Goal: Task Accomplishment & Management: Use online tool/utility

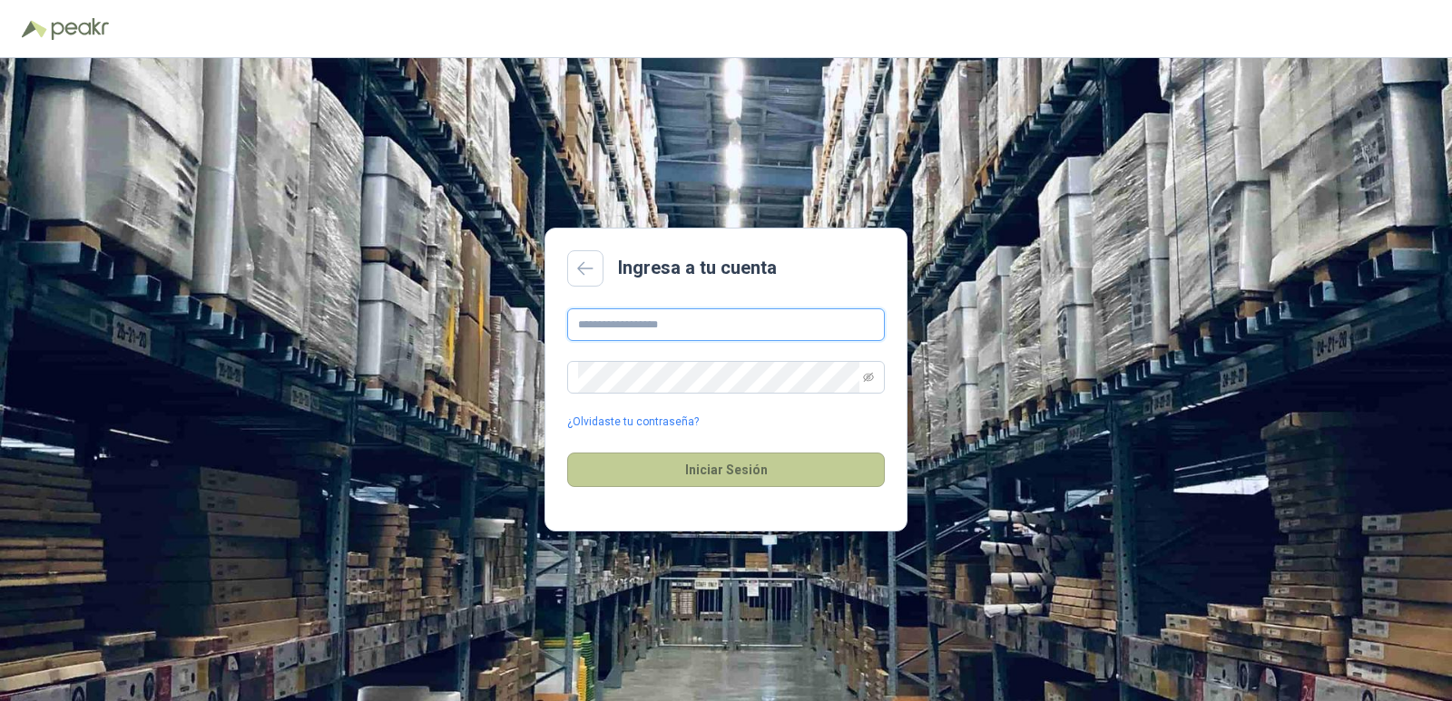
type input "**********"
click at [818, 473] on button "Iniciar Sesión" at bounding box center [726, 470] width 318 height 34
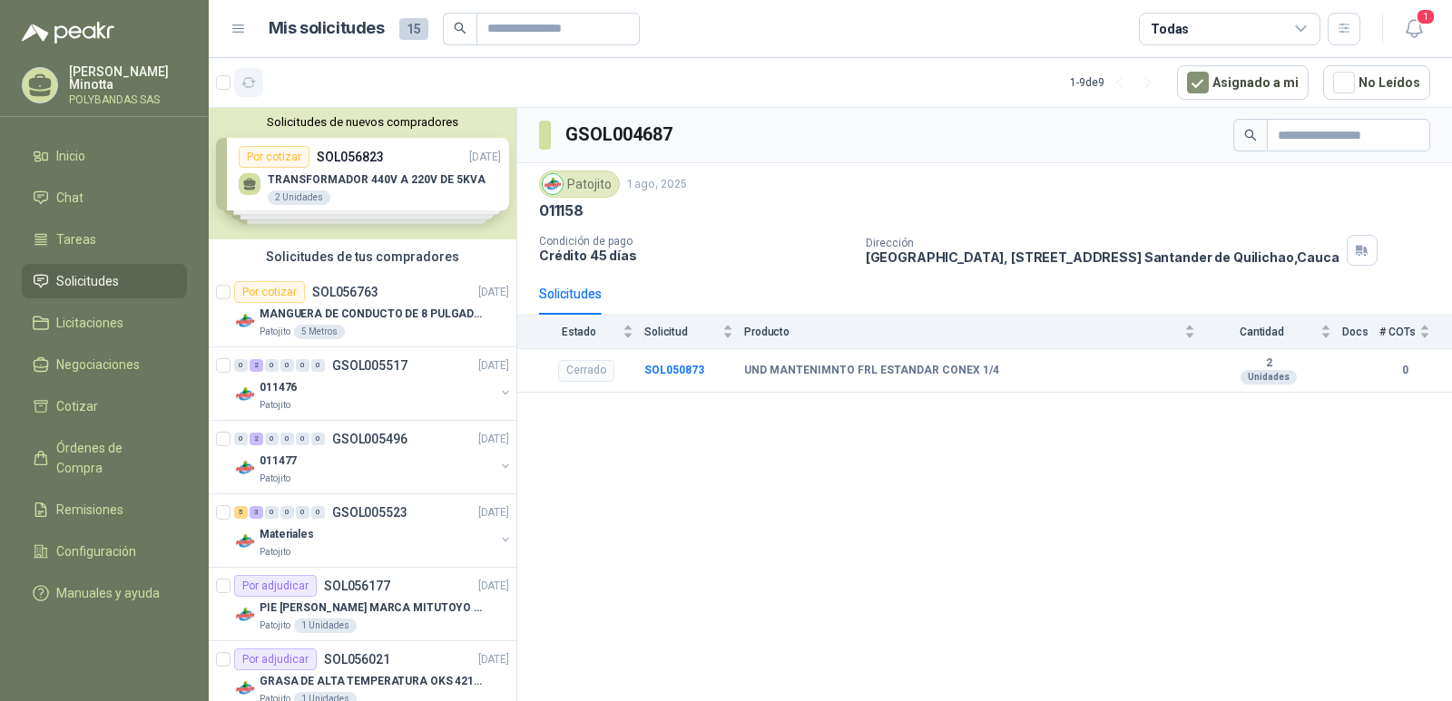
click at [251, 84] on icon "button" at bounding box center [248, 82] width 15 height 15
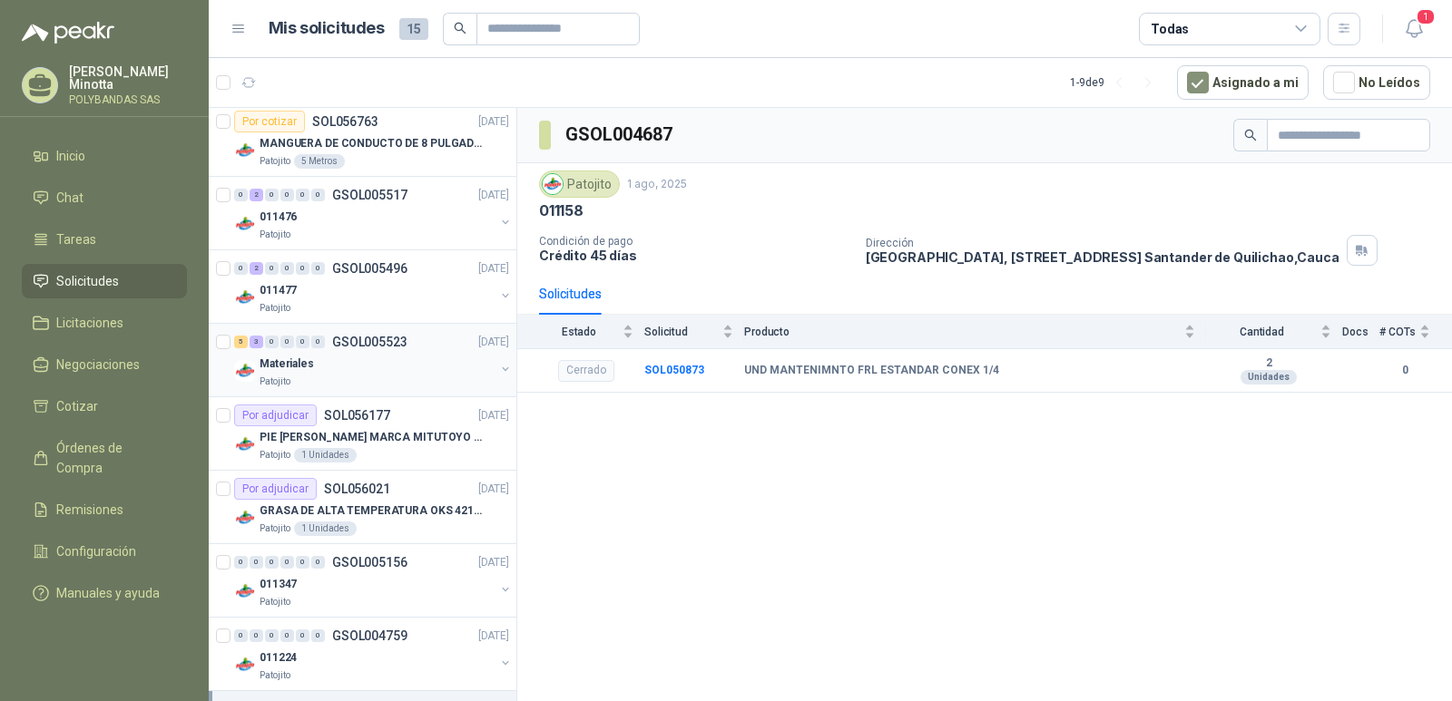
scroll to position [181, 0]
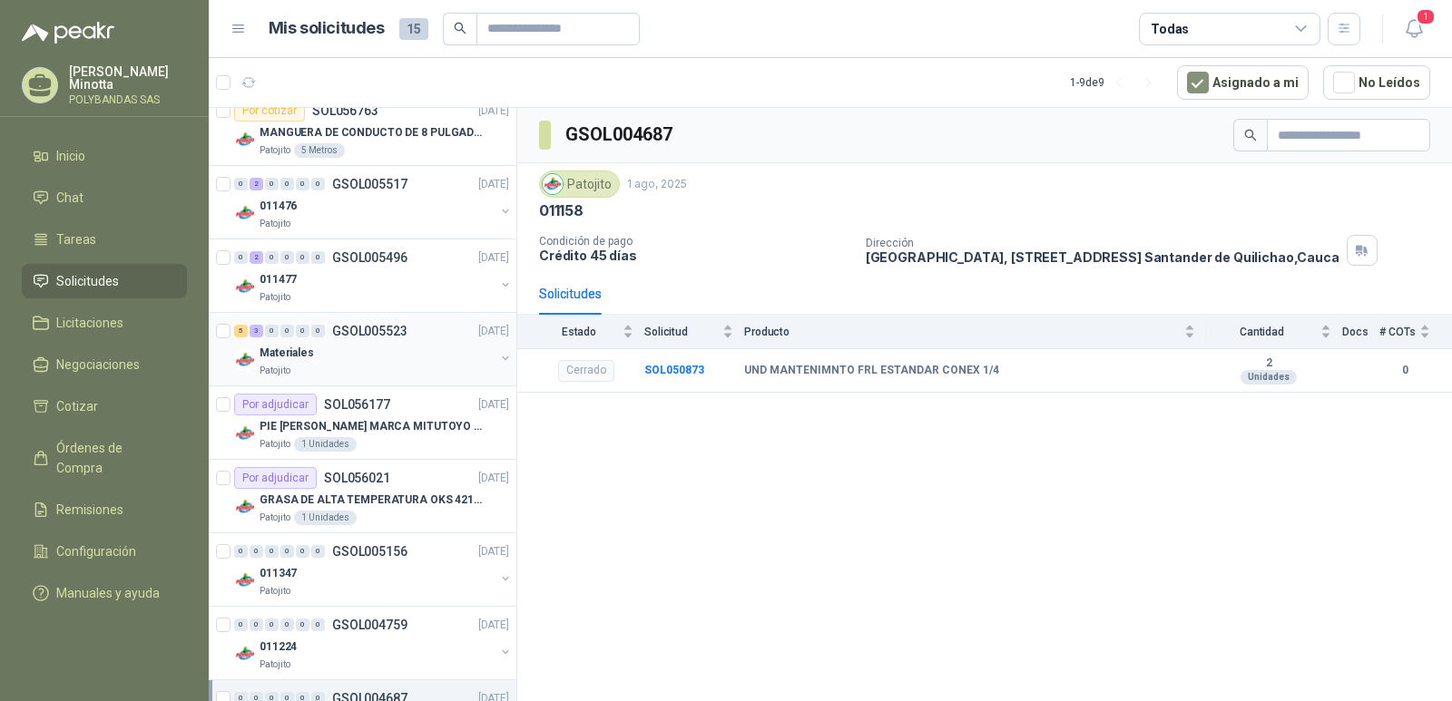
click at [304, 361] on p "Materiales" at bounding box center [287, 353] width 54 height 17
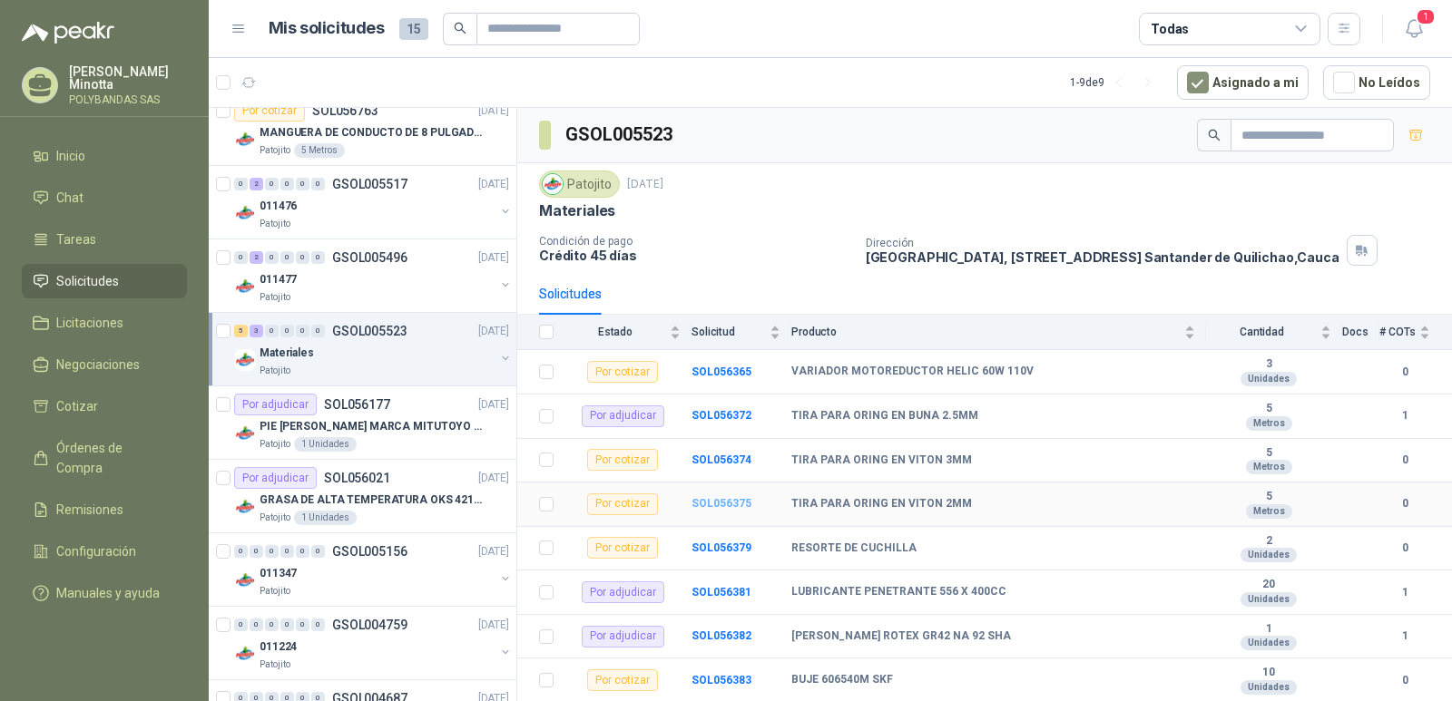
click at [717, 503] on b "SOL056375" at bounding box center [721, 503] width 60 height 13
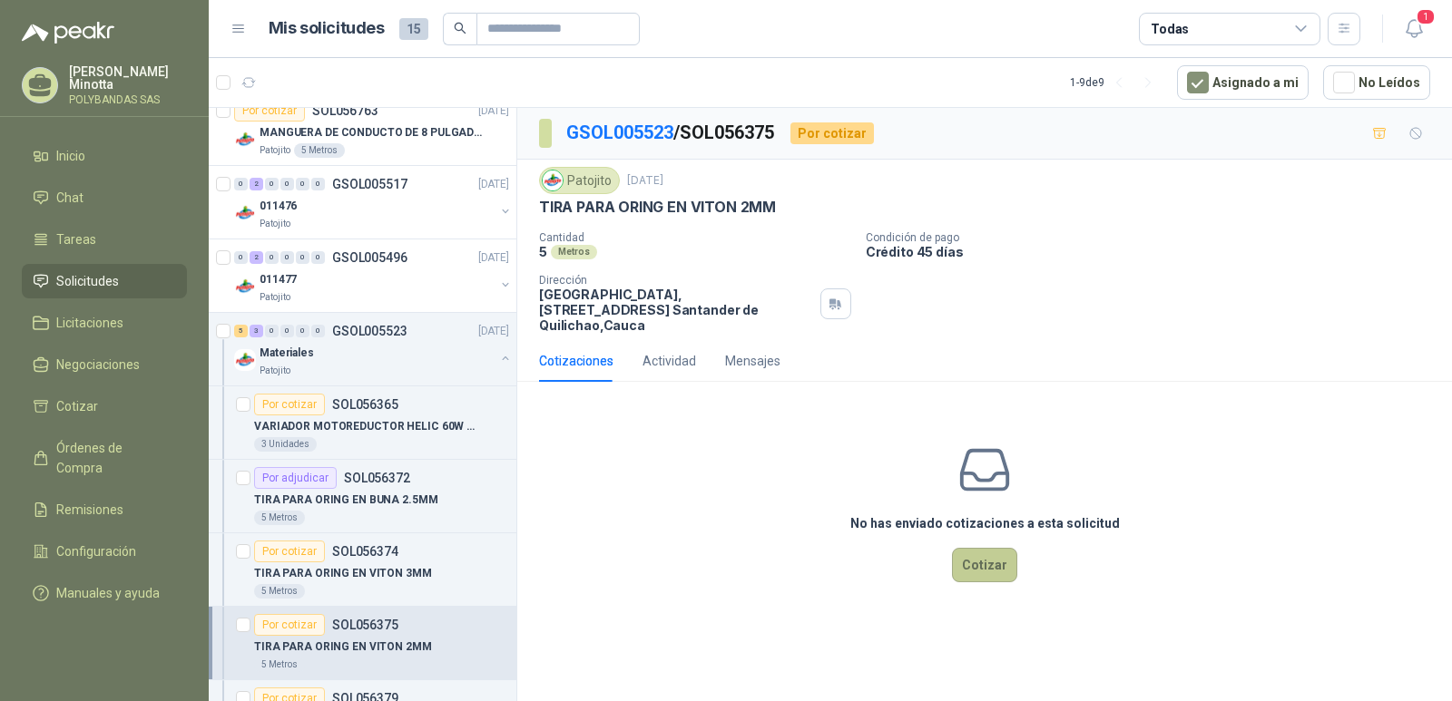
click at [978, 548] on button "Cotizar" at bounding box center [984, 565] width 65 height 34
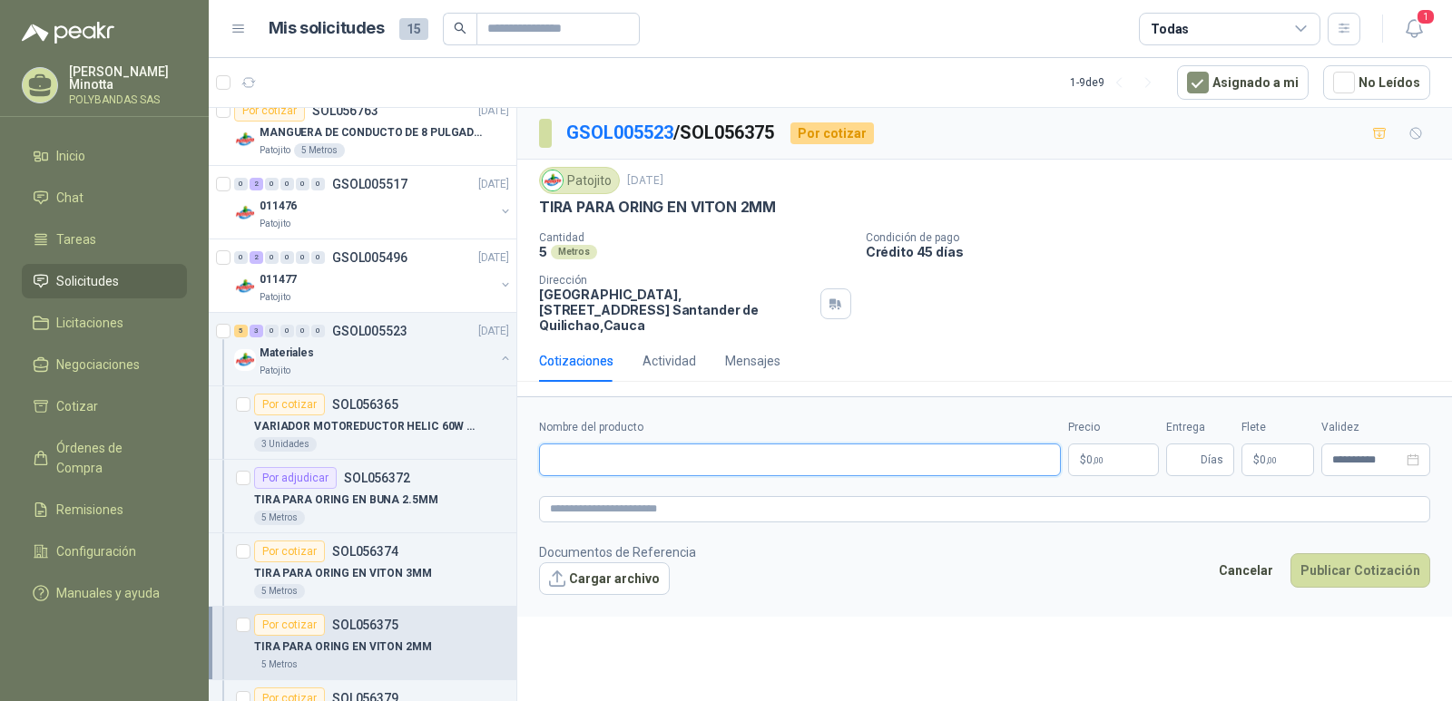
click at [605, 444] on input "Nombre del producto" at bounding box center [800, 460] width 522 height 33
type input "**********"
click at [1102, 456] on span ",00" at bounding box center [1098, 461] width 11 height 10
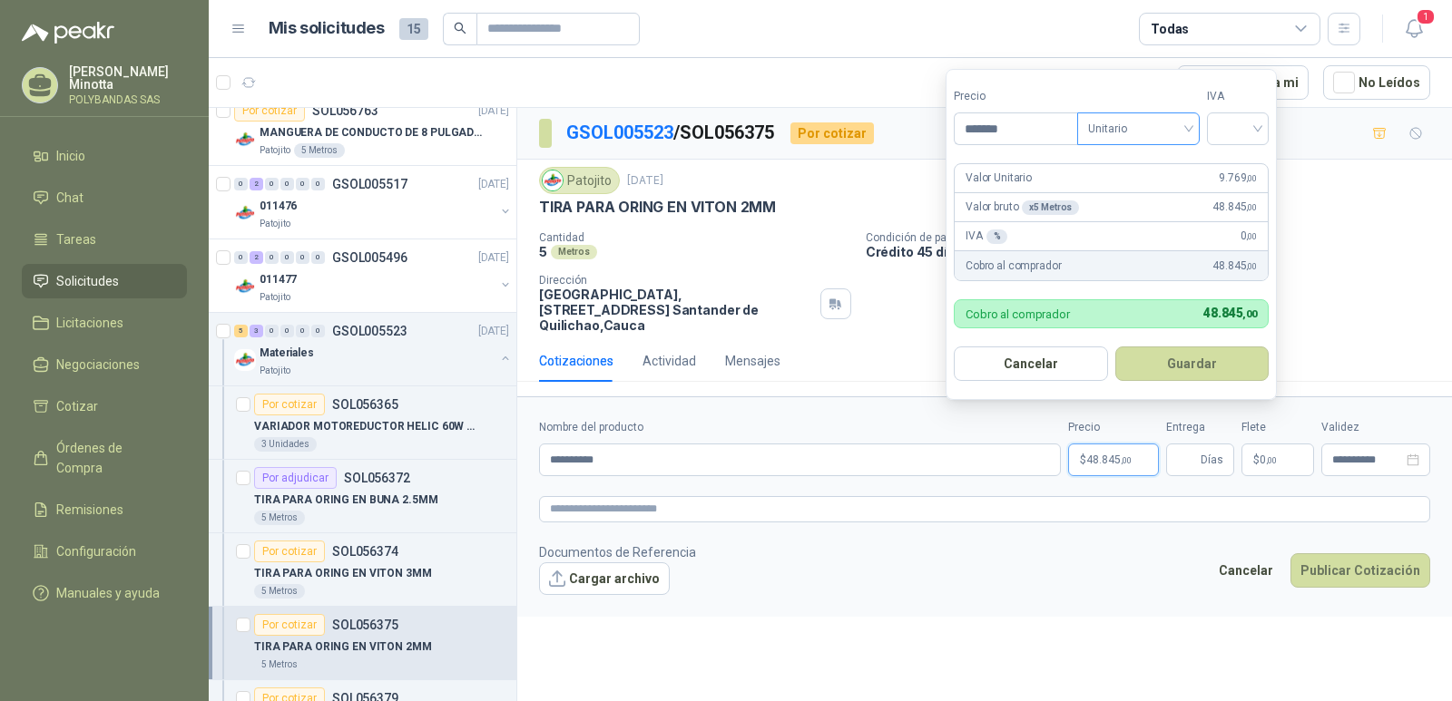
click at [1180, 132] on span "Unitario" at bounding box center [1138, 128] width 101 height 27
type input "*******"
click at [1170, 155] on div "Unitario" at bounding box center [1141, 166] width 115 height 29
click at [1267, 126] on div at bounding box center [1238, 129] width 62 height 33
click at [1239, 161] on div "19%" at bounding box center [1242, 166] width 34 height 20
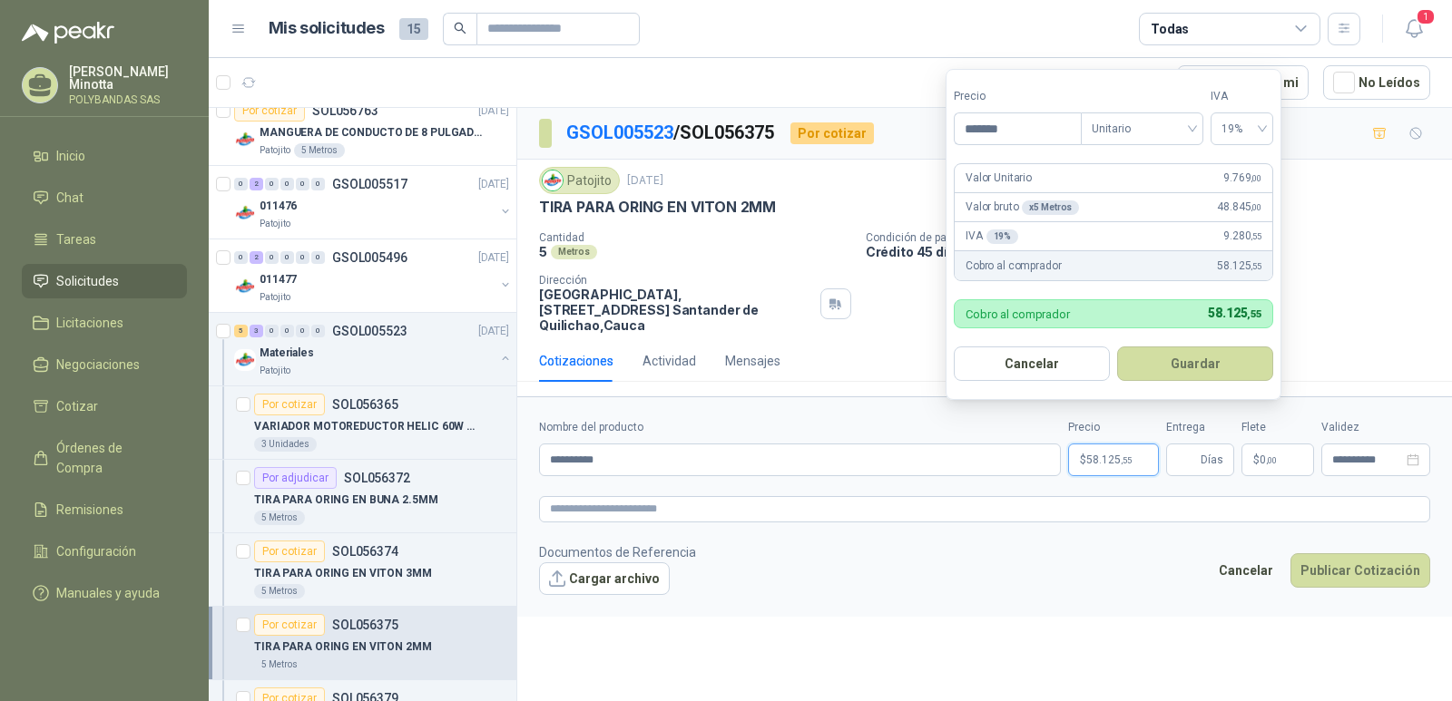
click at [1160, 373] on button "Guardar" at bounding box center [1195, 364] width 156 height 34
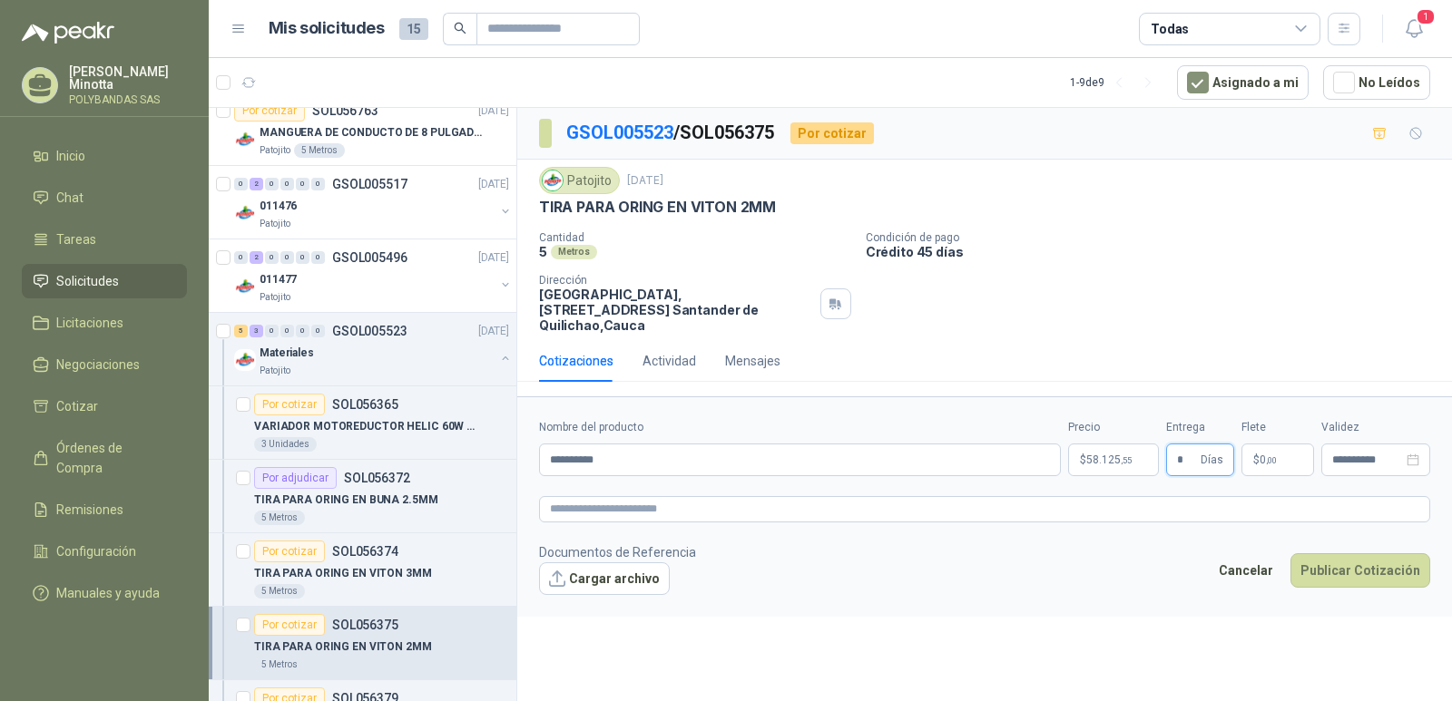
type input "*"
click at [1290, 446] on p "$ 0 ,00" at bounding box center [1277, 460] width 73 height 33
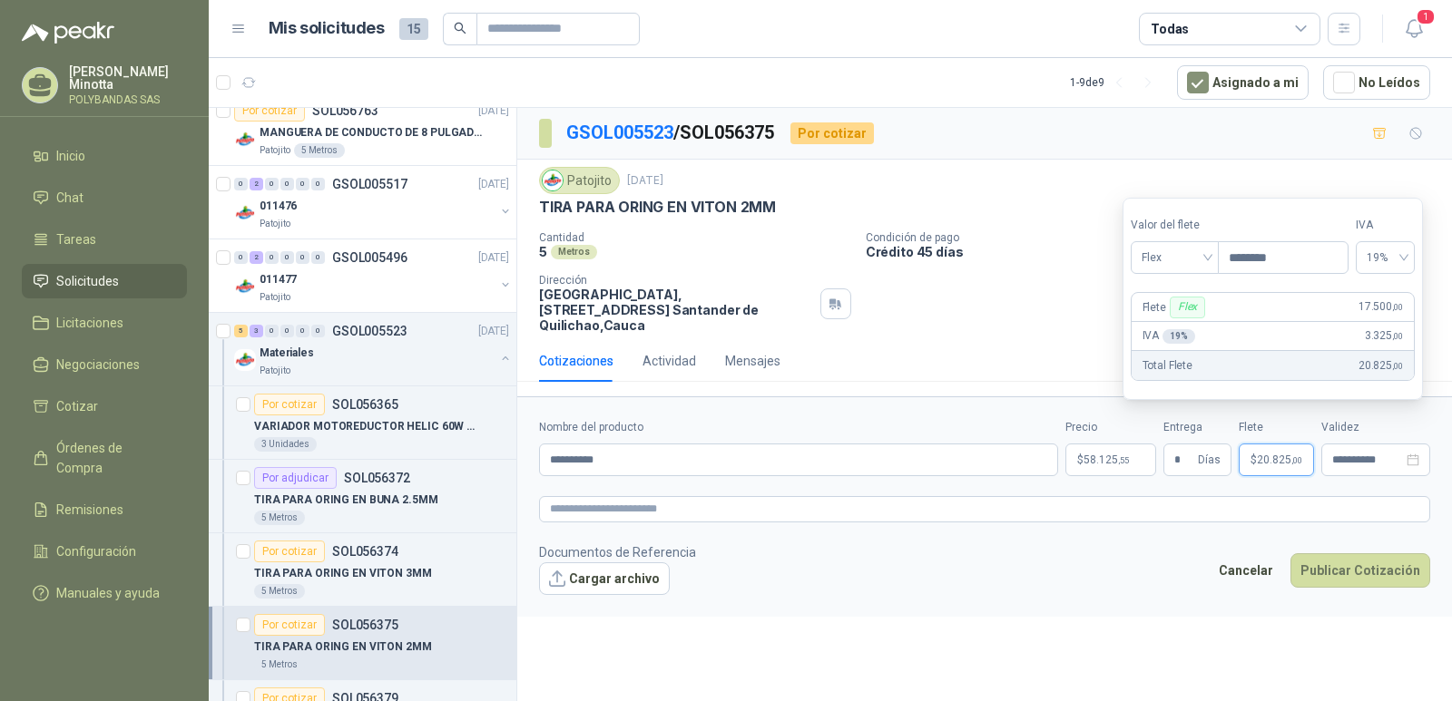
type input "********"
click at [1160, 548] on footer "Documentos de Referencia Cargar archivo Cancelar Publicar Cotización" at bounding box center [984, 569] width 891 height 53
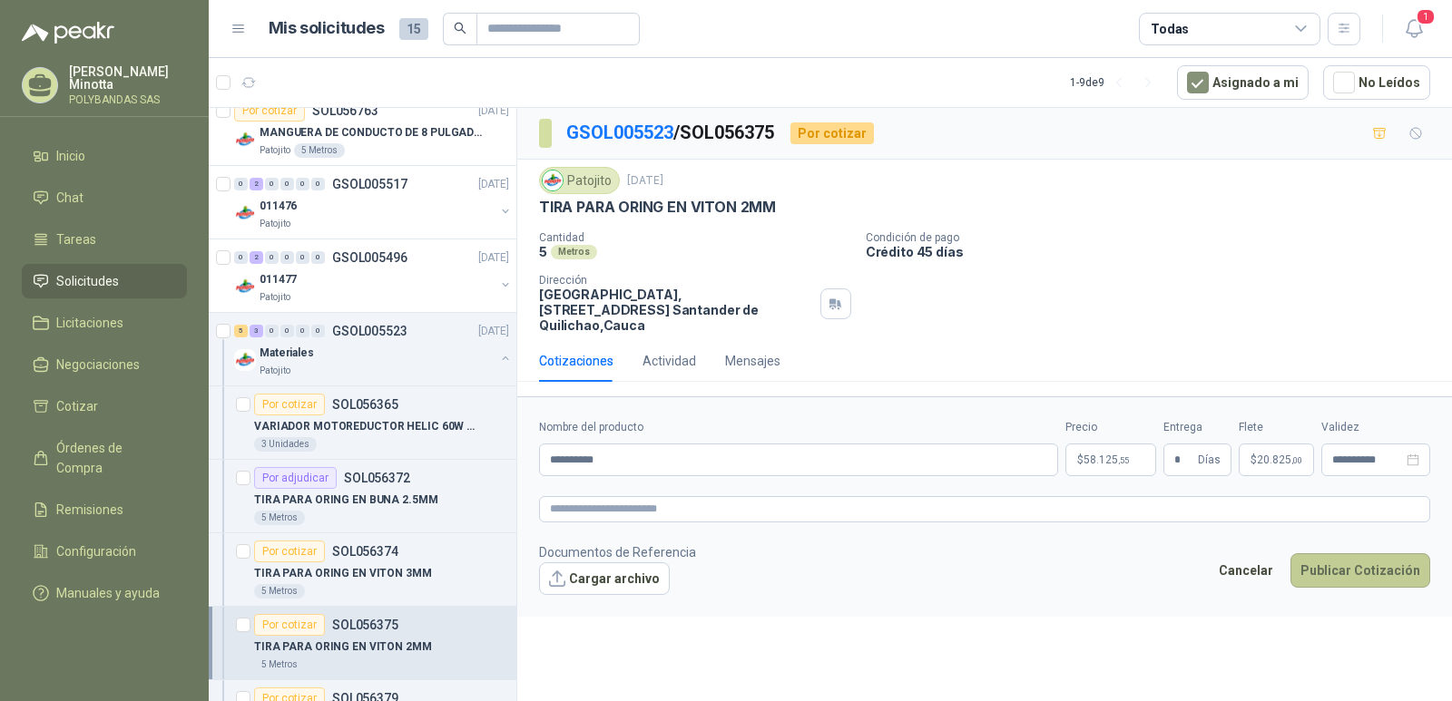
click at [1370, 562] on button "Publicar Cotización" at bounding box center [1360, 571] width 140 height 34
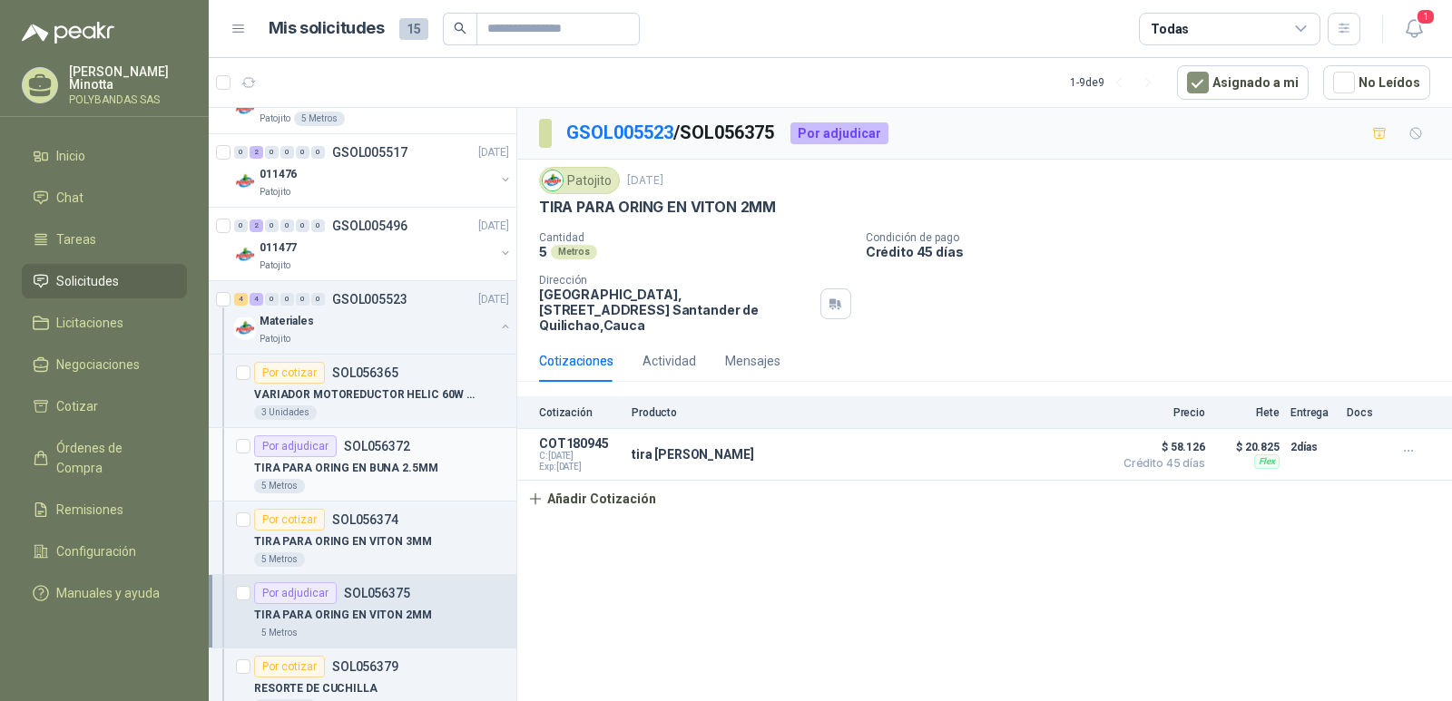
scroll to position [181, 0]
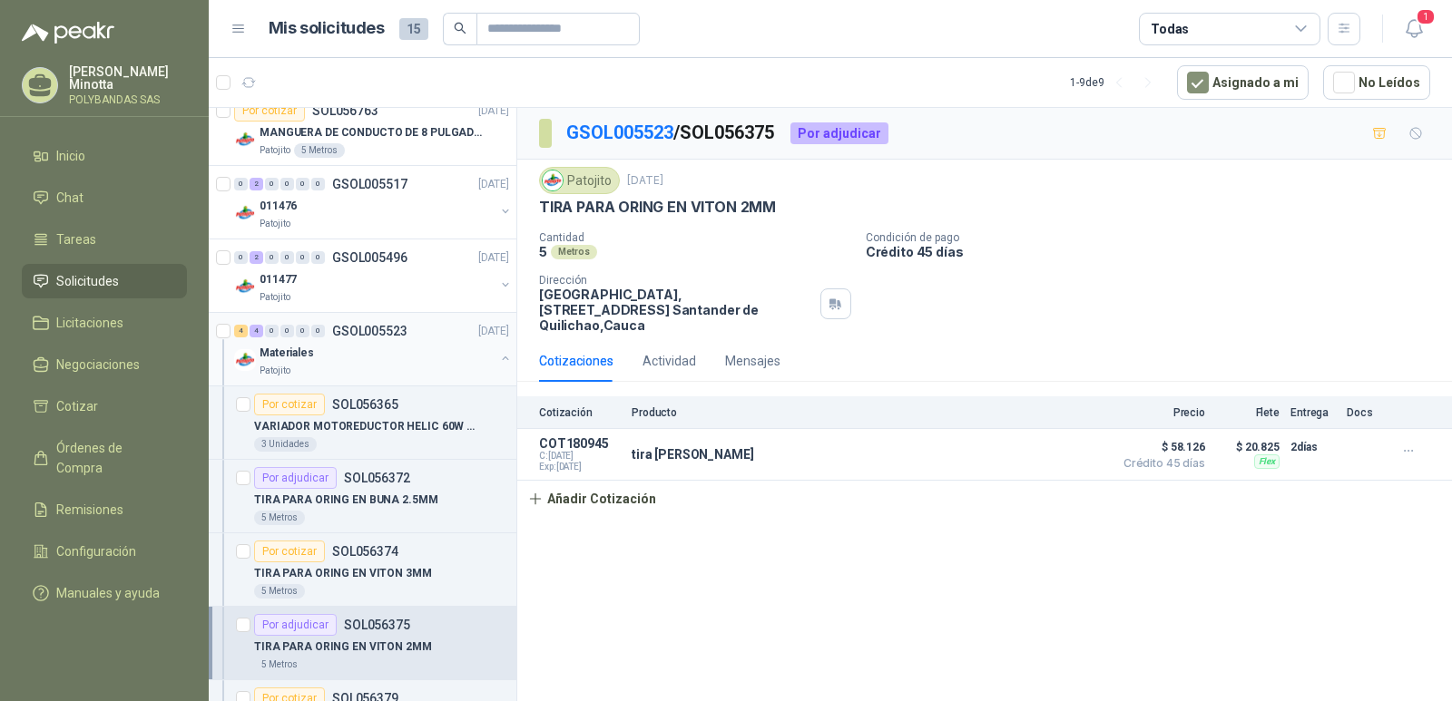
click at [289, 367] on p "Patojito" at bounding box center [275, 371] width 31 height 15
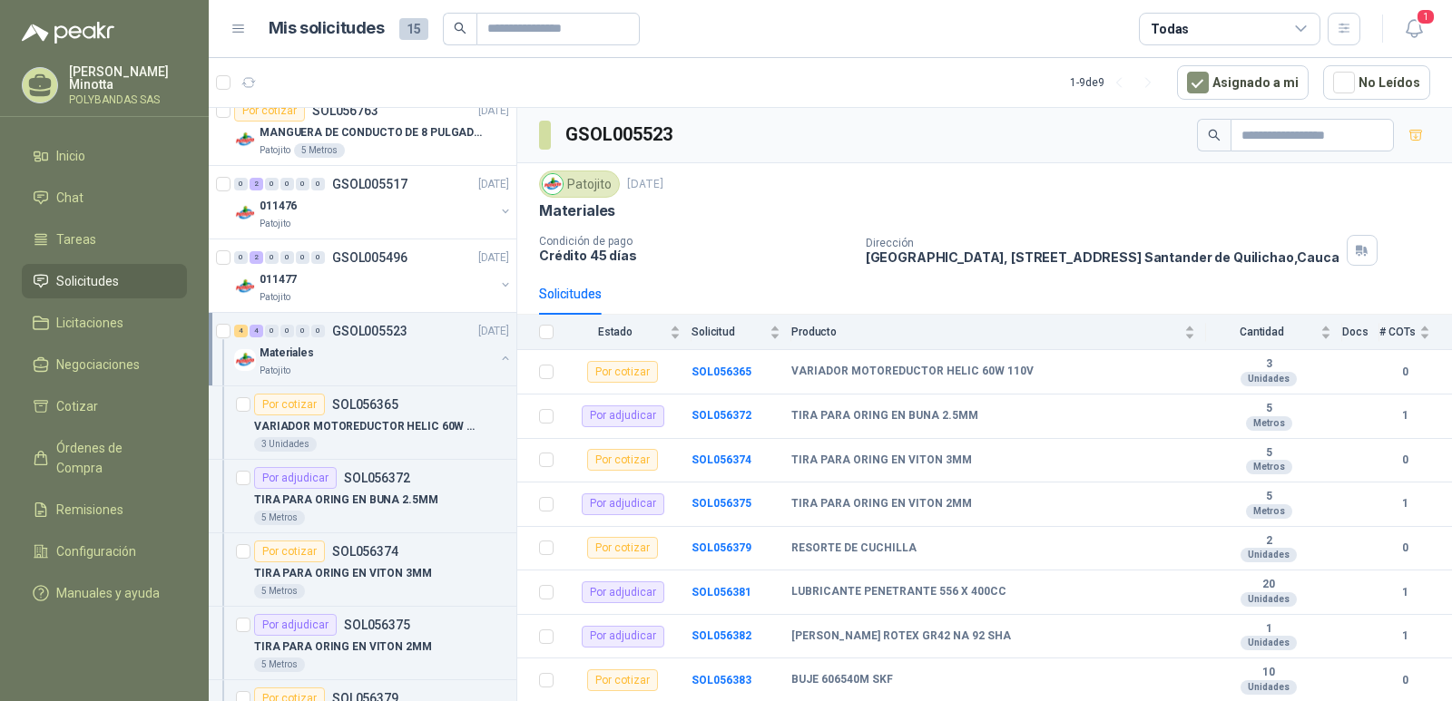
click at [283, 351] on p "Materiales" at bounding box center [287, 353] width 54 height 17
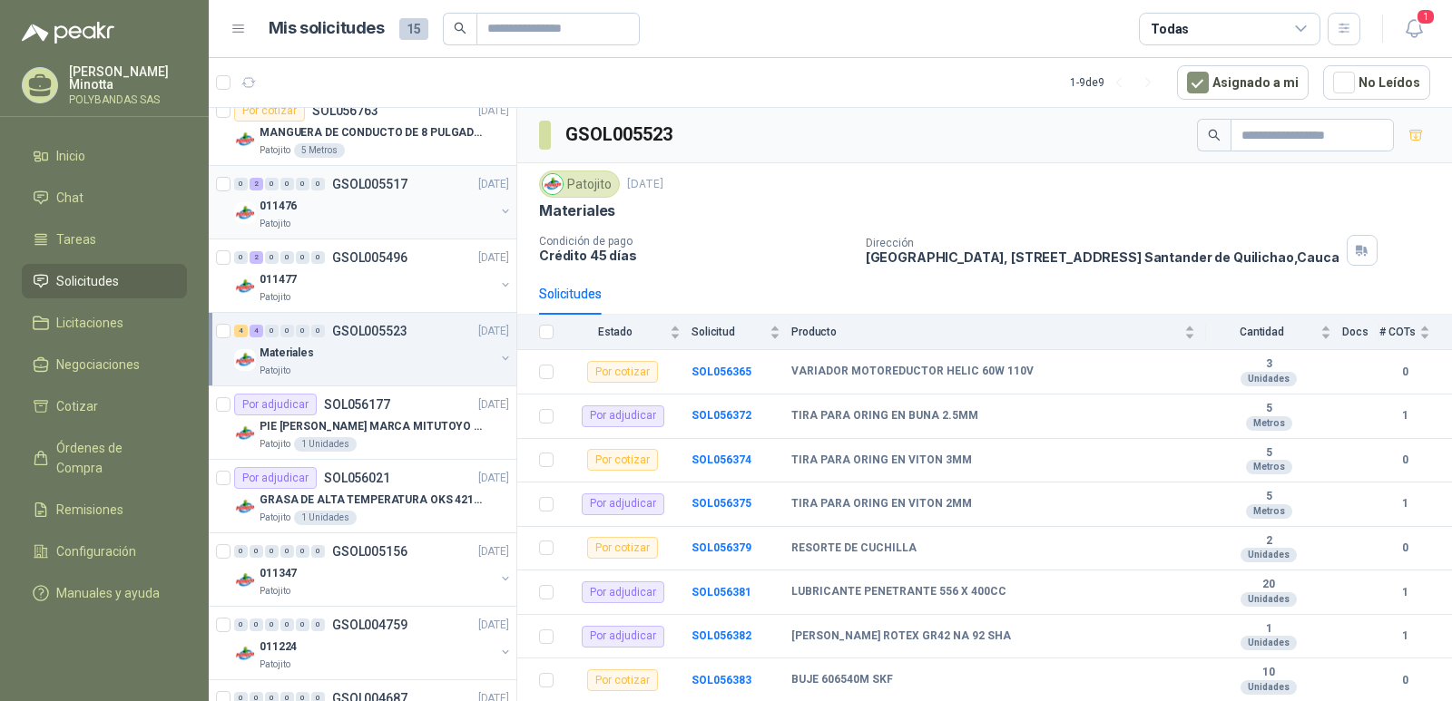
click at [278, 216] on div "011476" at bounding box center [377, 206] width 235 height 22
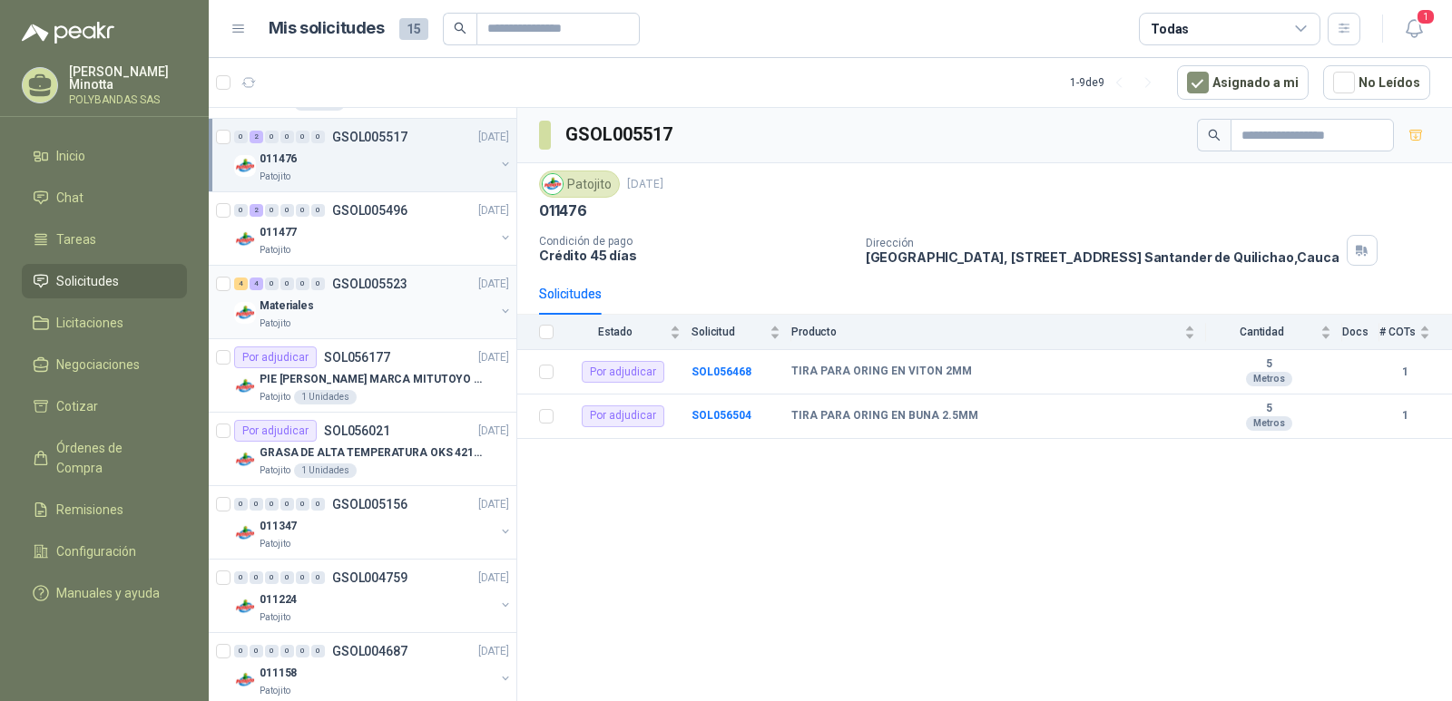
scroll to position [253, 0]
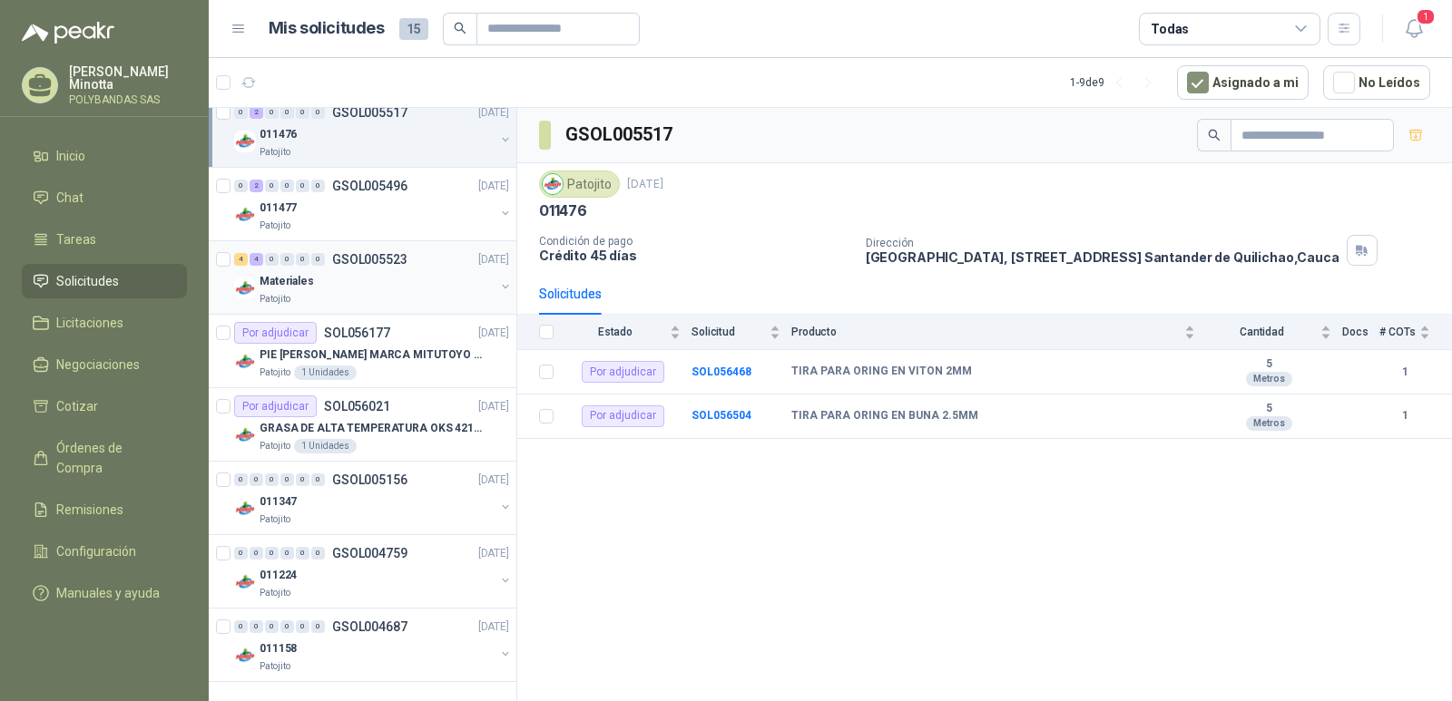
click at [276, 285] on p "Materiales" at bounding box center [287, 281] width 54 height 17
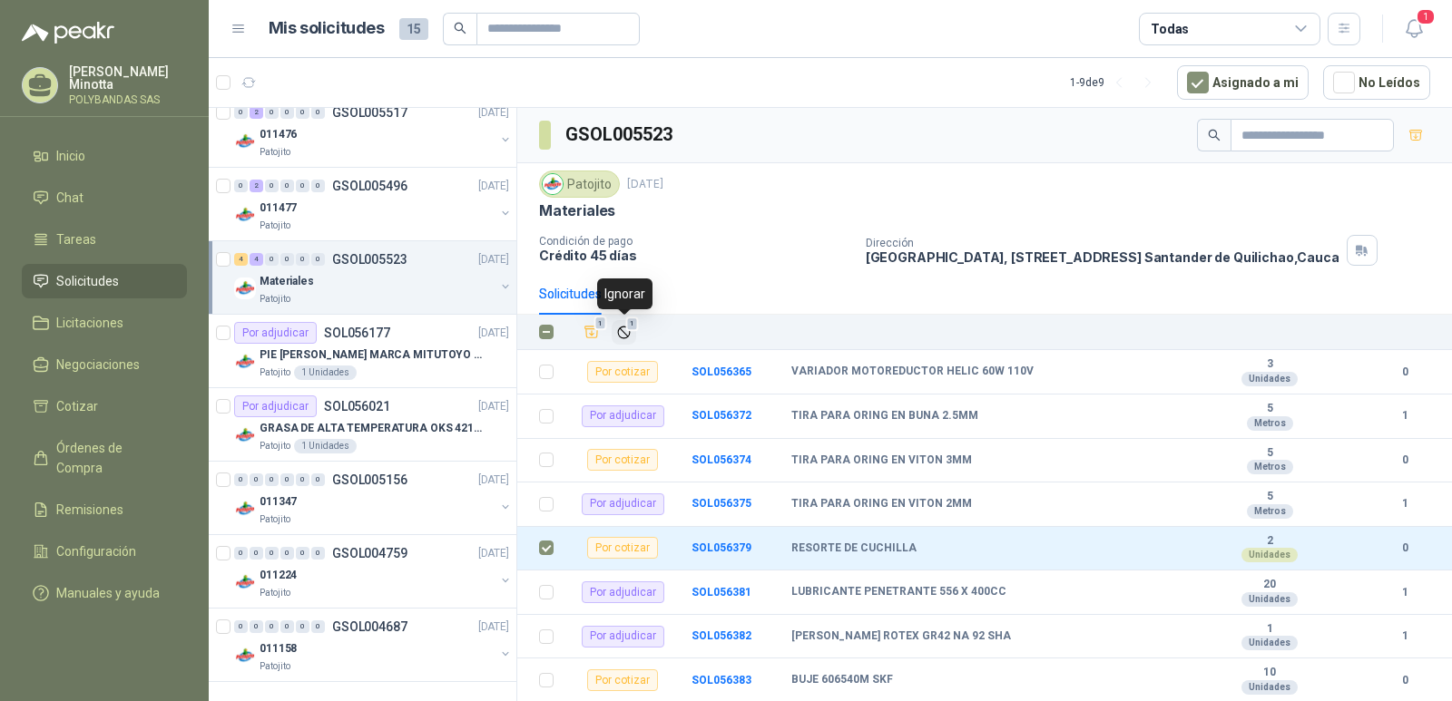
click at [618, 334] on icon "Ignorar" at bounding box center [623, 332] width 15 height 15
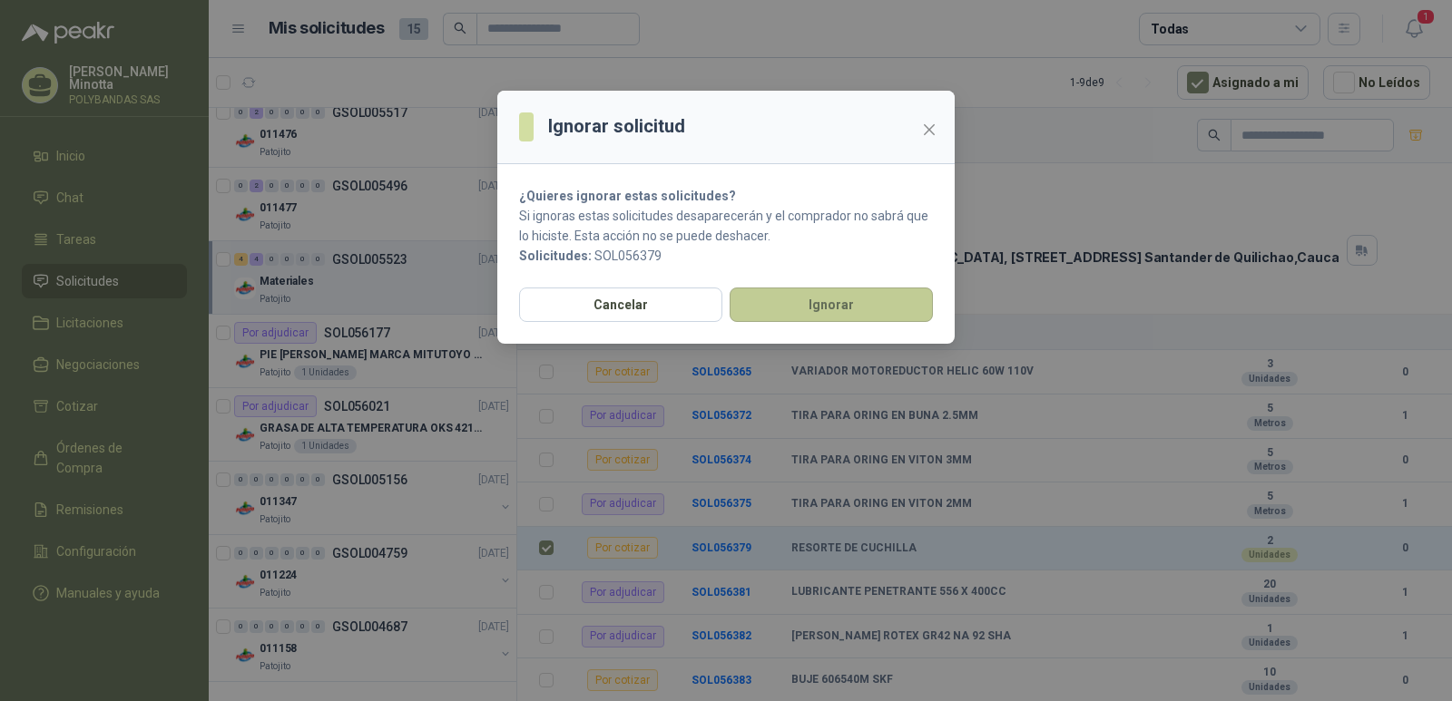
click at [778, 293] on button "Ignorar" at bounding box center [831, 305] width 203 height 34
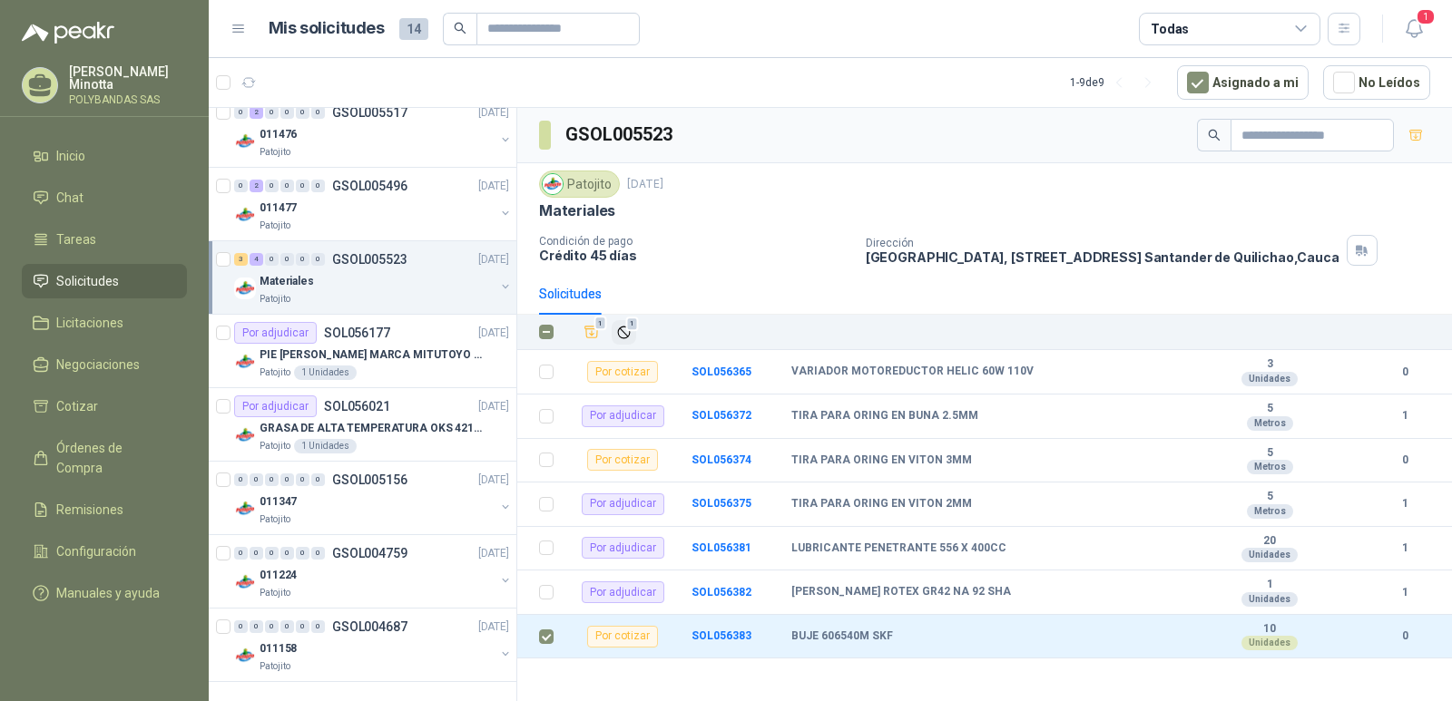
click at [622, 330] on icon "Ignorar" at bounding box center [623, 332] width 11 height 11
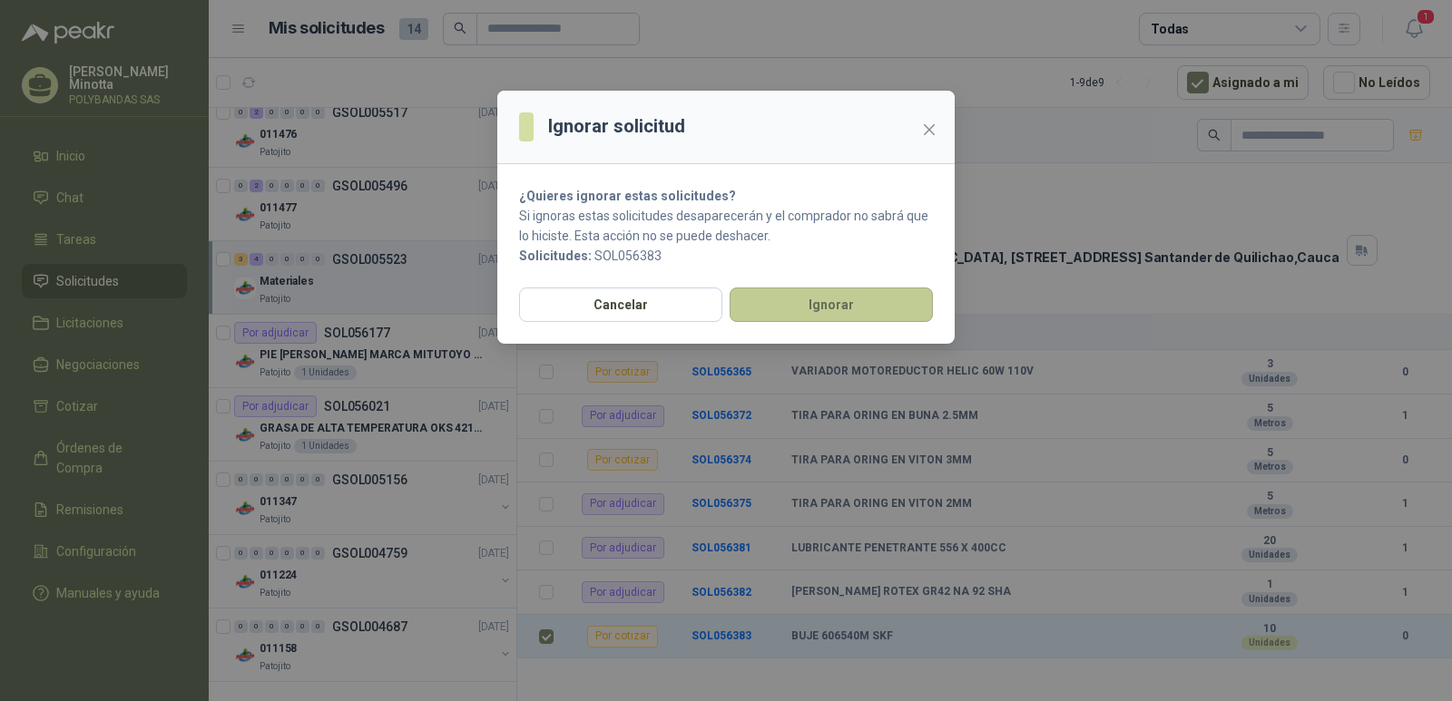
click at [787, 316] on button "Ignorar" at bounding box center [831, 305] width 203 height 34
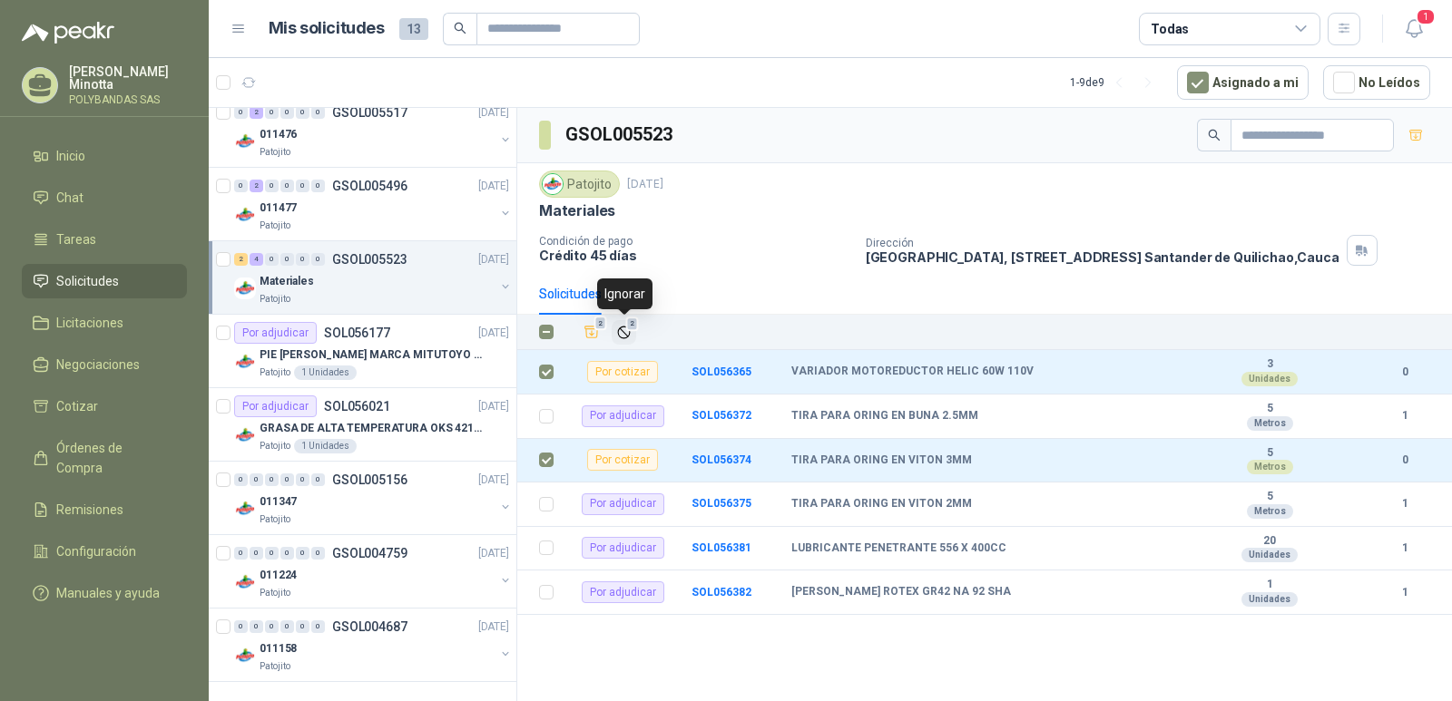
click at [621, 333] on icon "Ignorar" at bounding box center [623, 332] width 15 height 15
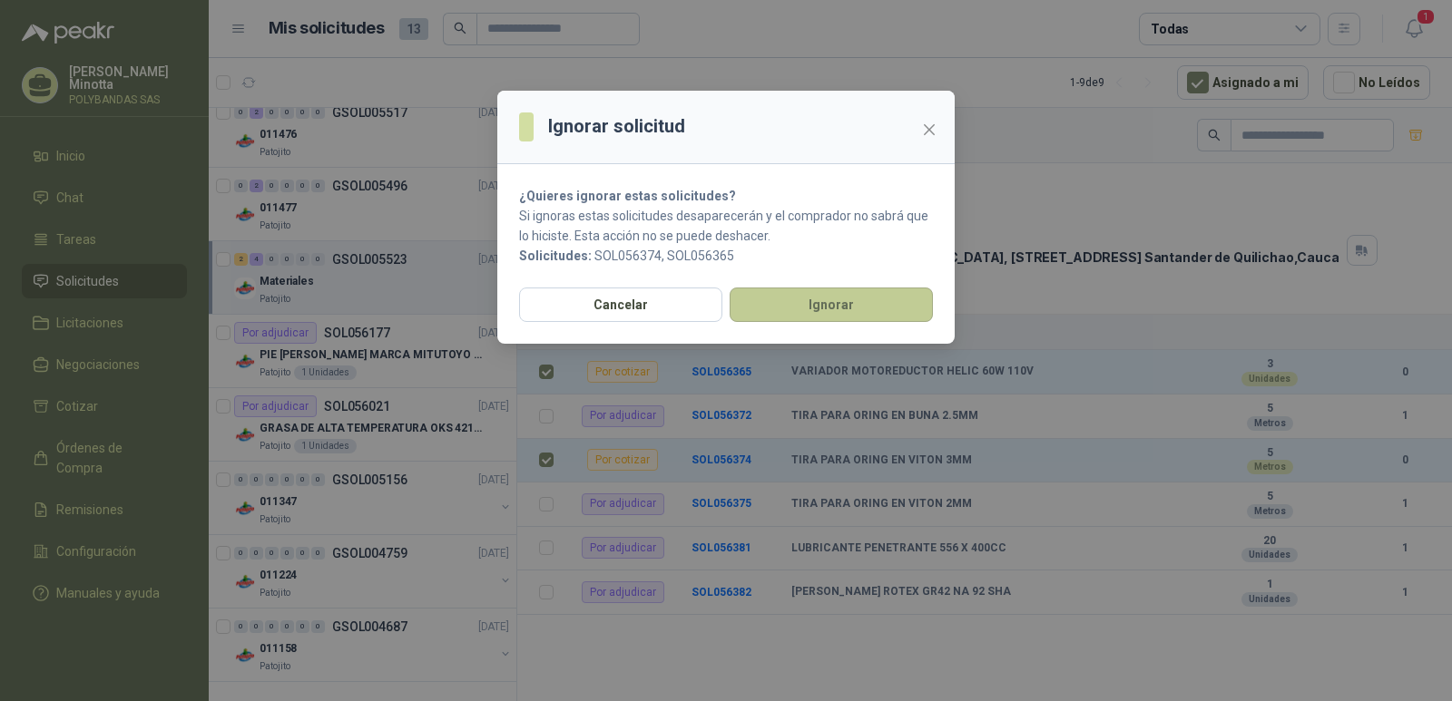
click at [758, 310] on button "Ignorar" at bounding box center [831, 305] width 203 height 34
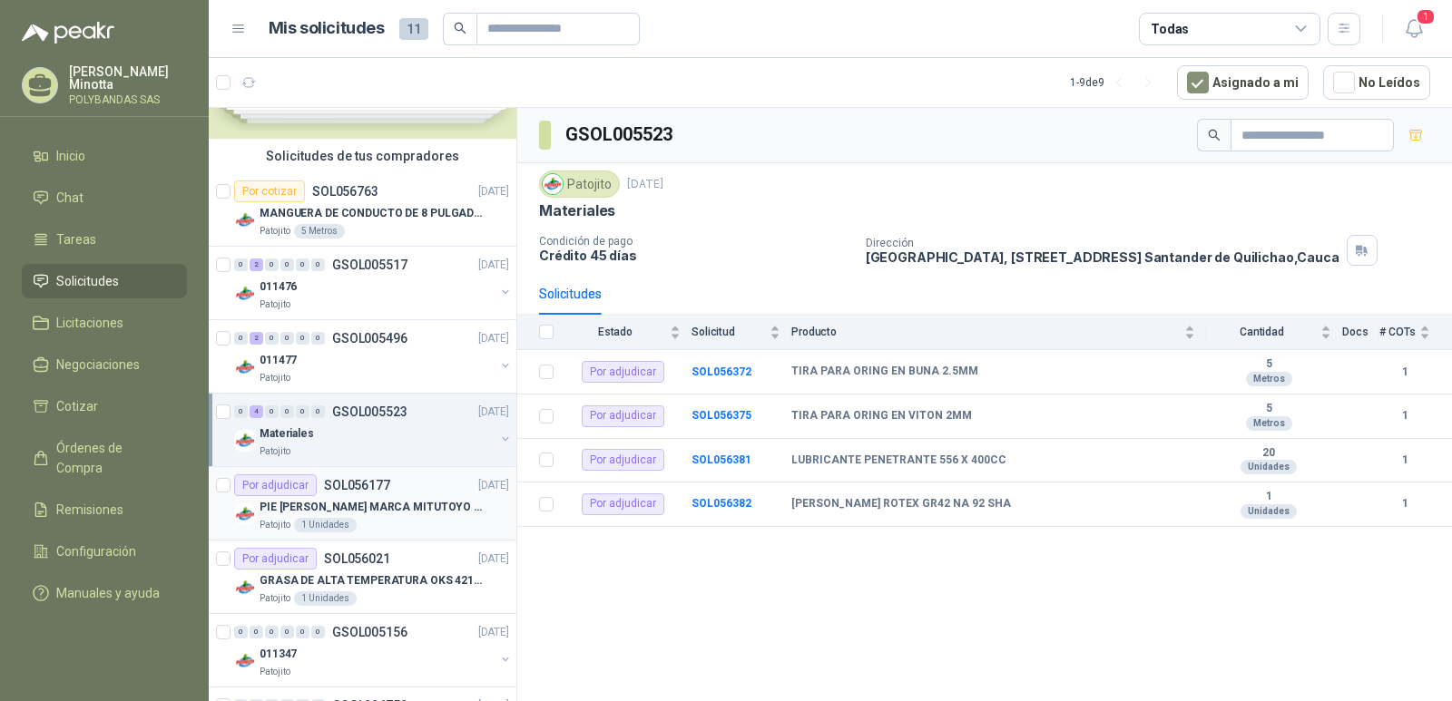
scroll to position [72, 0]
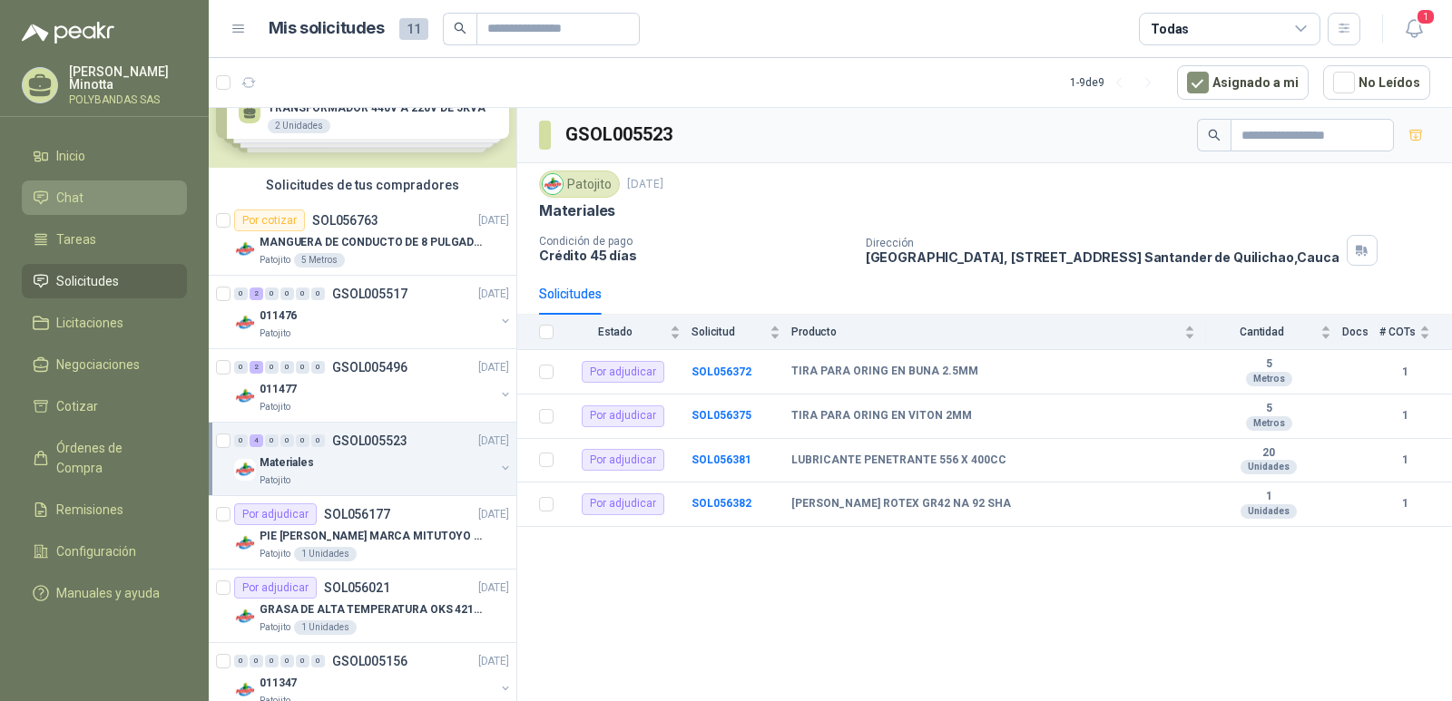
click at [67, 193] on span "Chat" at bounding box center [69, 198] width 27 height 20
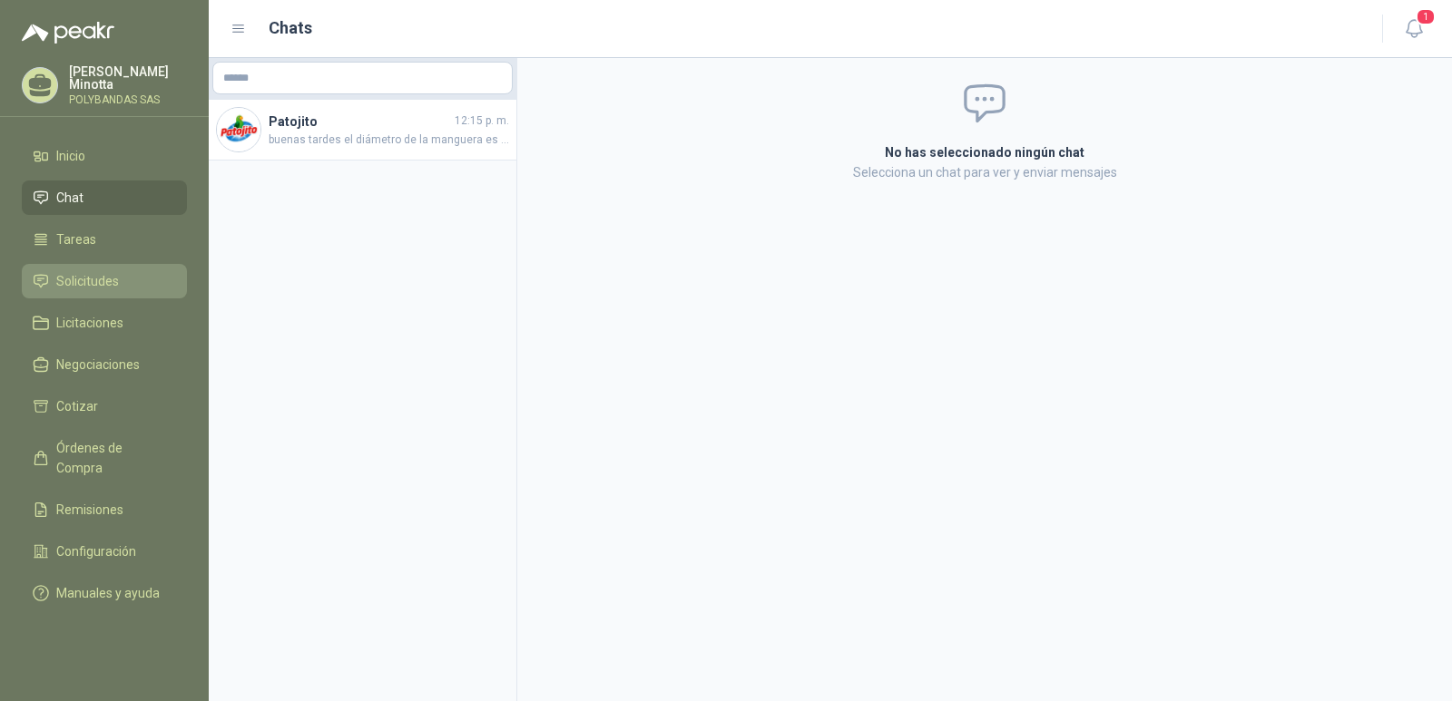
click at [73, 280] on span "Solicitudes" at bounding box center [87, 281] width 63 height 20
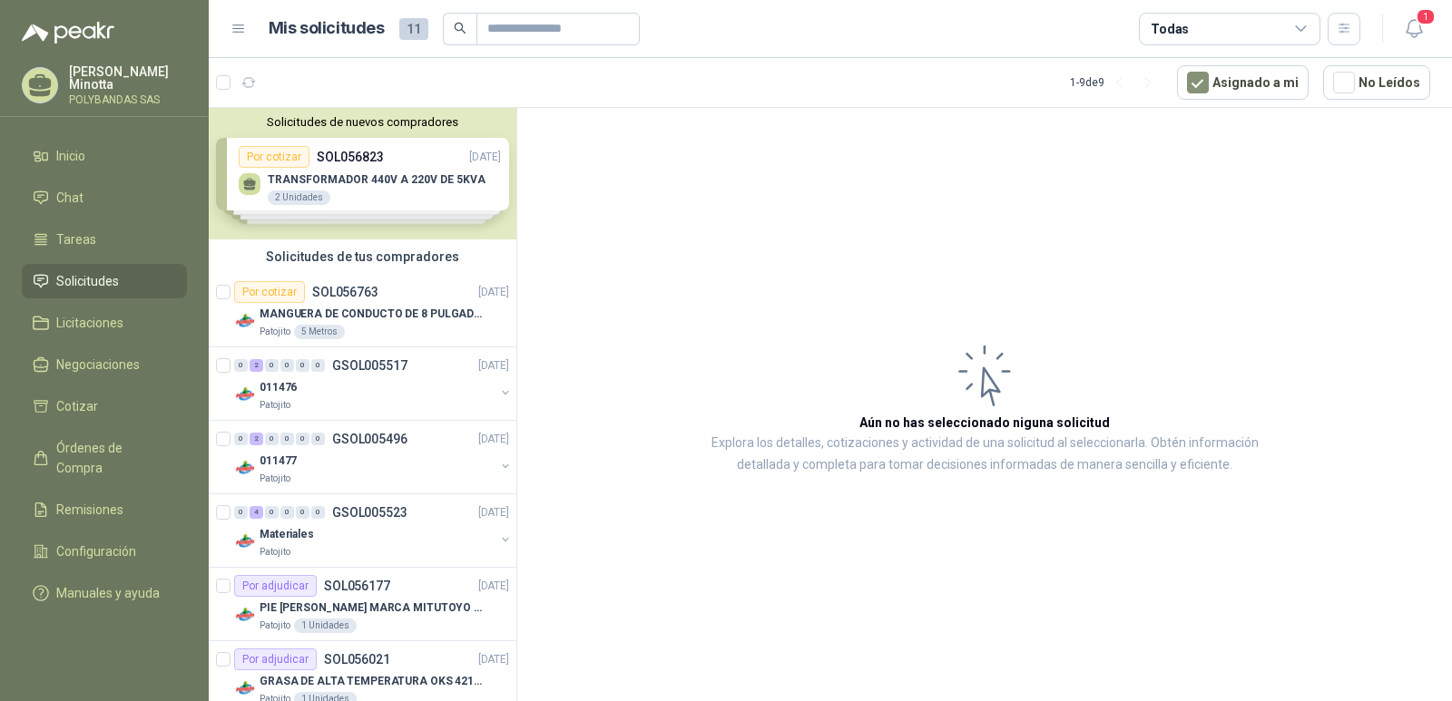
click at [113, 88] on p "[PERSON_NAME]" at bounding box center [128, 77] width 118 height 25
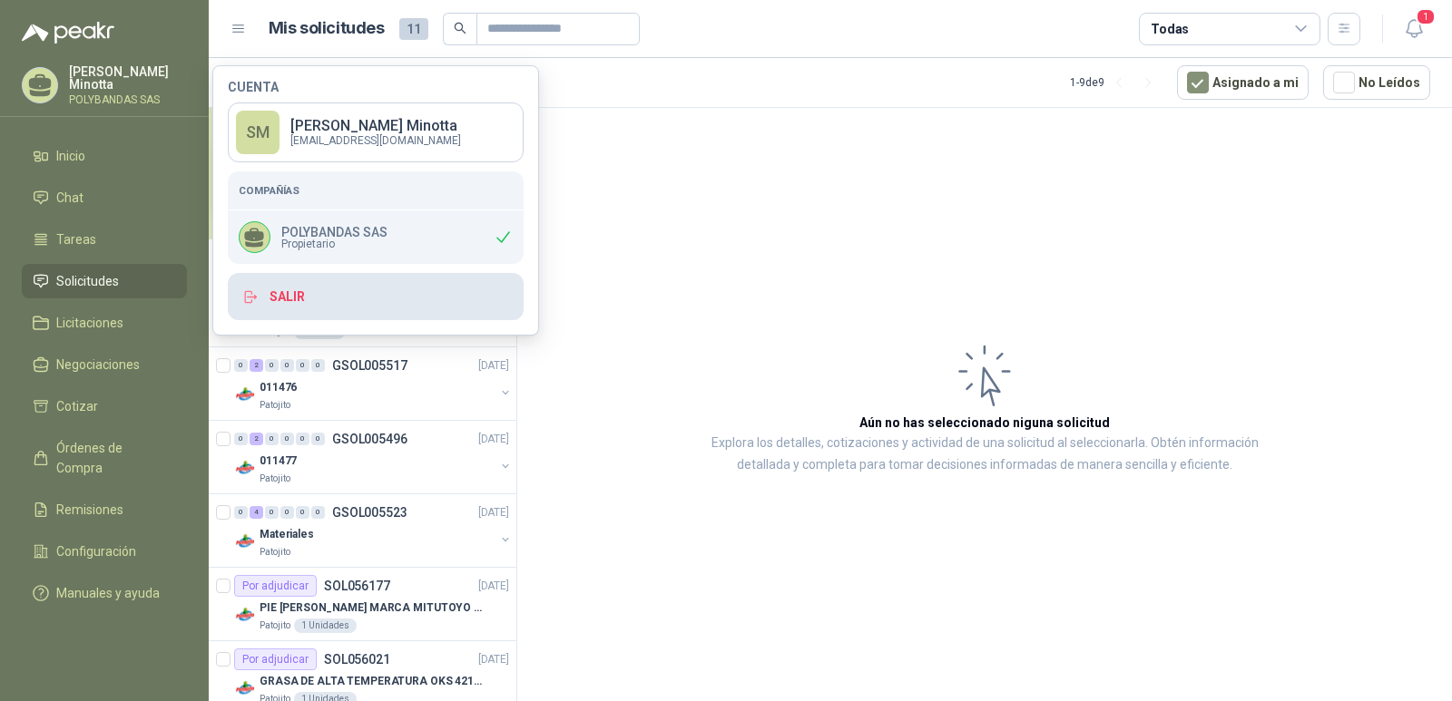
click at [350, 295] on button "Salir" at bounding box center [376, 296] width 296 height 47
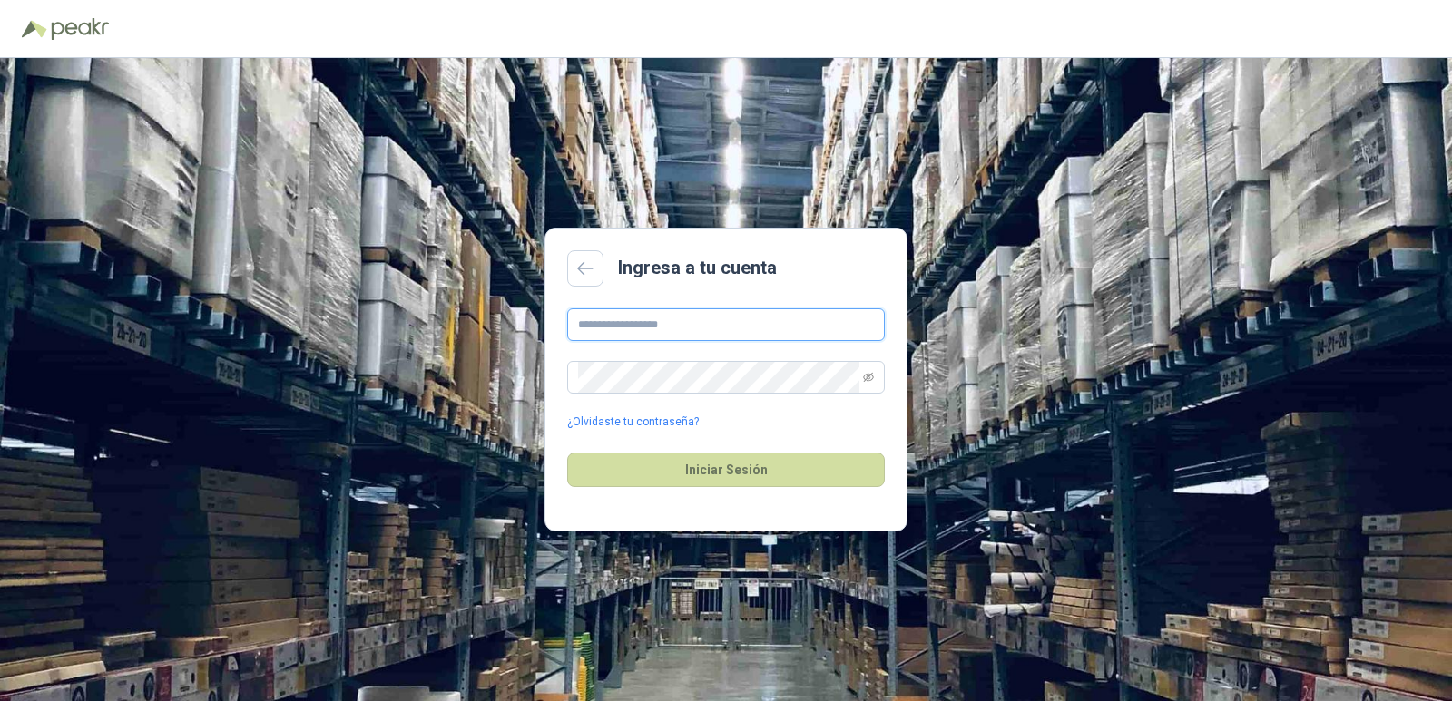
type input "**********"
